Goal: Transaction & Acquisition: Purchase product/service

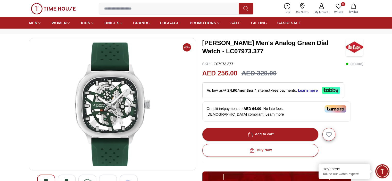
scroll to position [52, 0]
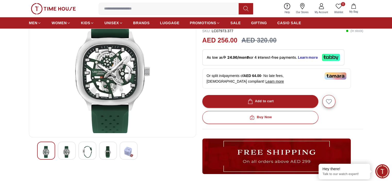
click at [69, 151] on img at bounding box center [66, 152] width 9 height 12
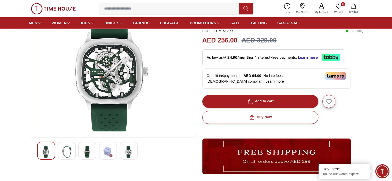
click at [88, 151] on img at bounding box center [87, 152] width 9 height 12
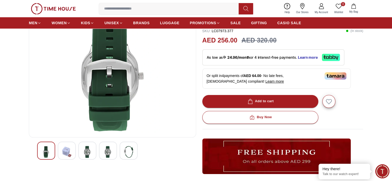
click at [78, 152] on div at bounding box center [112, 151] width 151 height 18
click at [73, 152] on div at bounding box center [67, 151] width 18 height 18
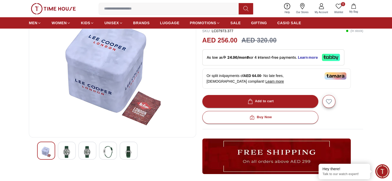
click at [42, 152] on img at bounding box center [45, 152] width 9 height 12
click at [91, 152] on img at bounding box center [87, 152] width 9 height 12
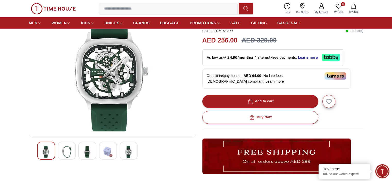
scroll to position [26, 0]
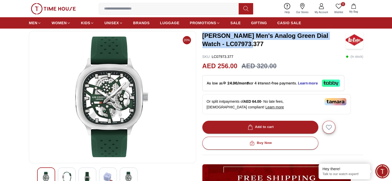
drag, startPoint x: 203, startPoint y: 35, endPoint x: 256, endPoint y: 46, distance: 53.8
click at [256, 46] on h3 "[PERSON_NAME] Men's Analog Green Dial Watch - LC07973.377" at bounding box center [273, 40] width 143 height 16
copy h3 "[PERSON_NAME] Men's Analog Green Dial Watch - LC07973.377"
